Goal: Information Seeking & Learning: Compare options

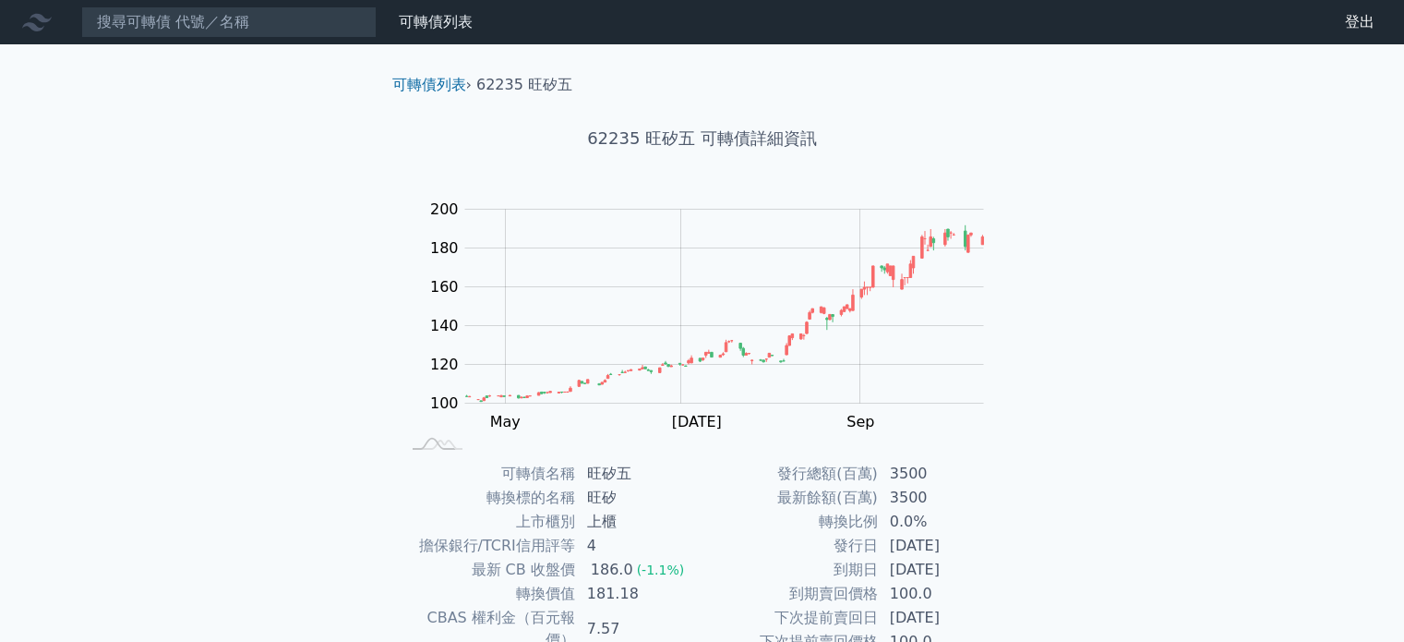
scroll to position [185, 0]
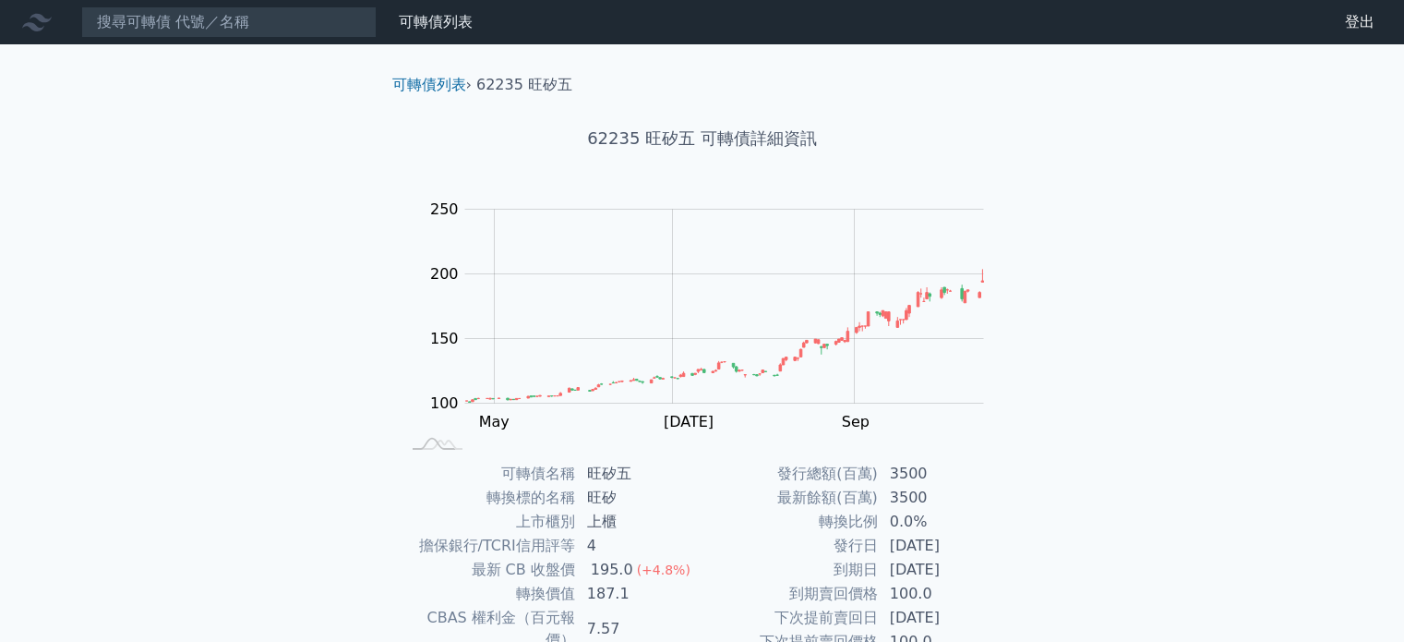
scroll to position [185, 0]
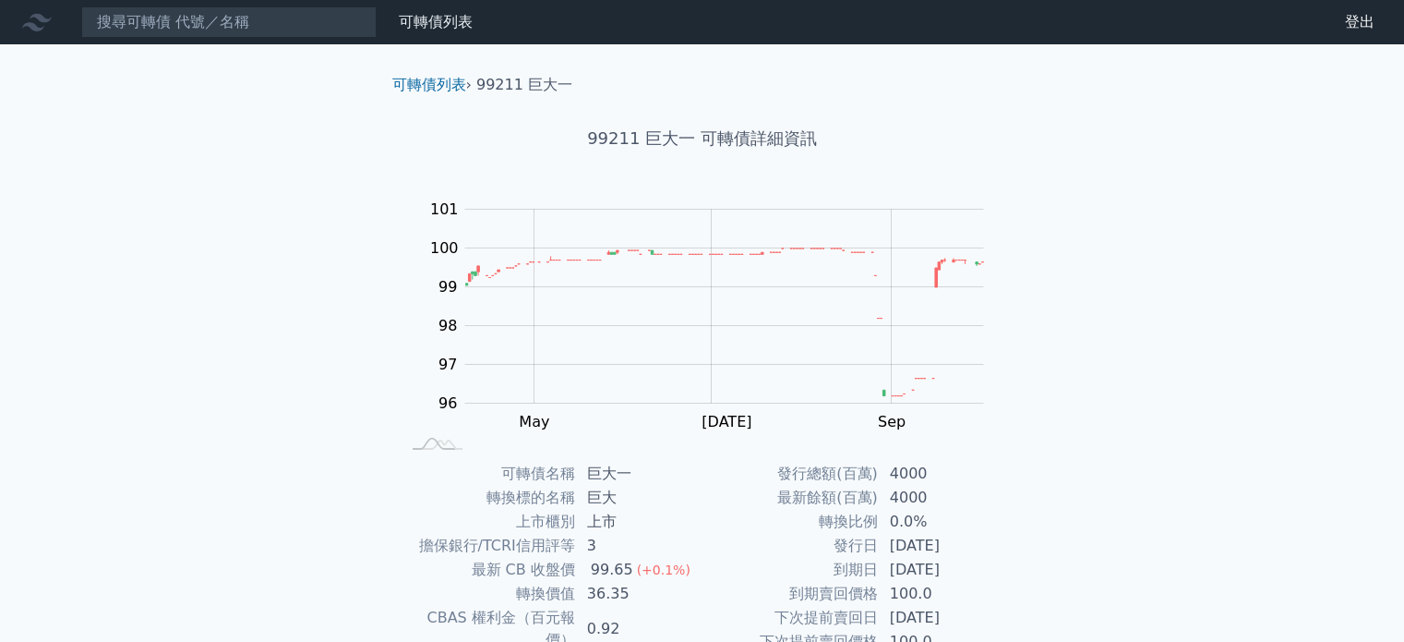
scroll to position [213, 0]
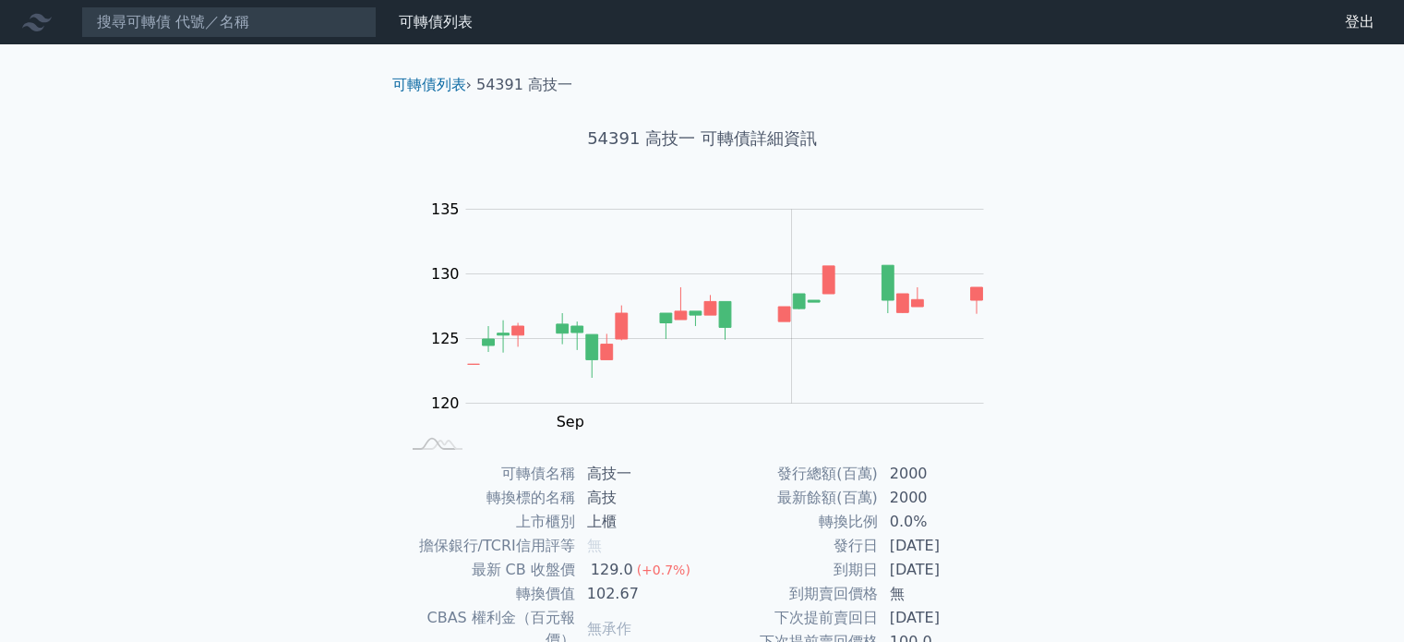
scroll to position [185, 0]
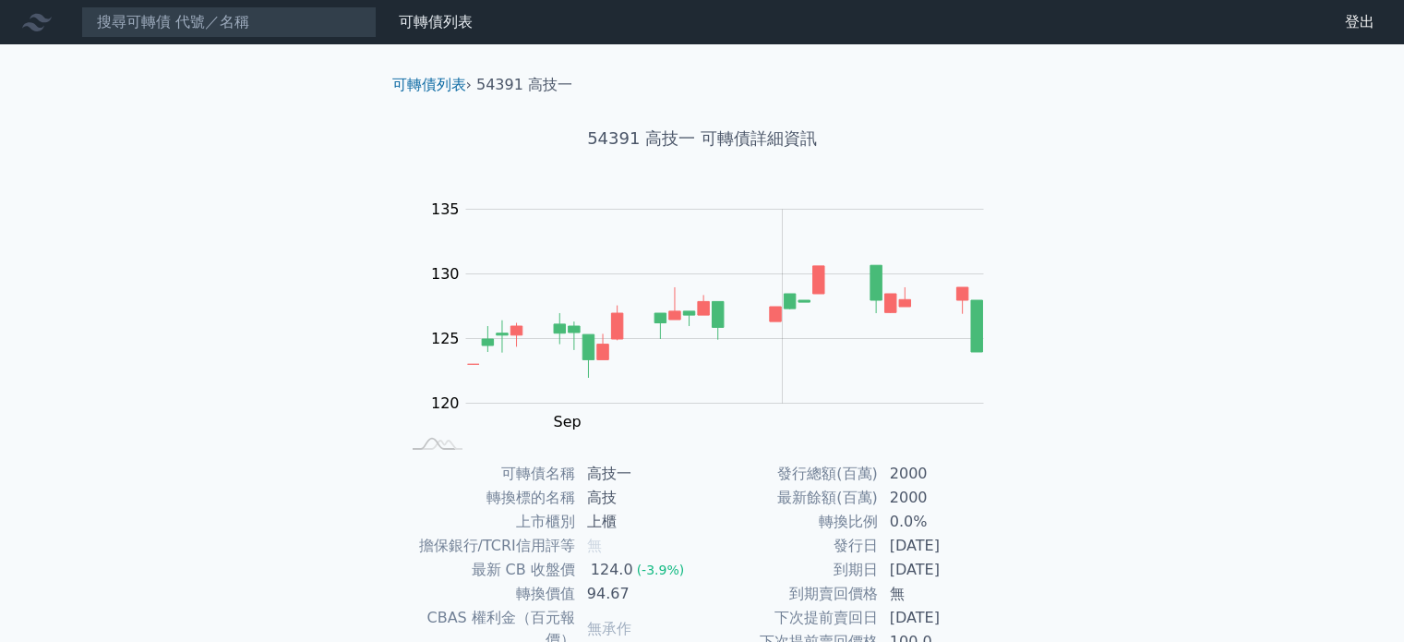
scroll to position [185, 0]
